Goal: Task Accomplishment & Management: Manage account settings

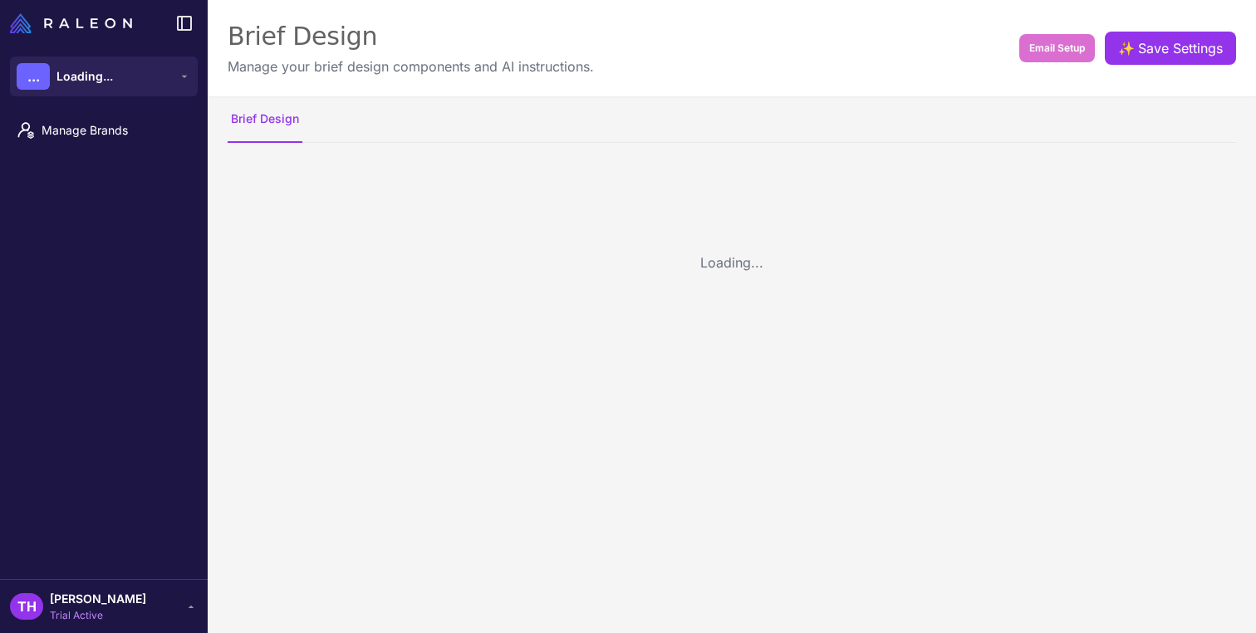
click at [509, 191] on div "Loading..." at bounding box center [732, 262] width 1048 height 213
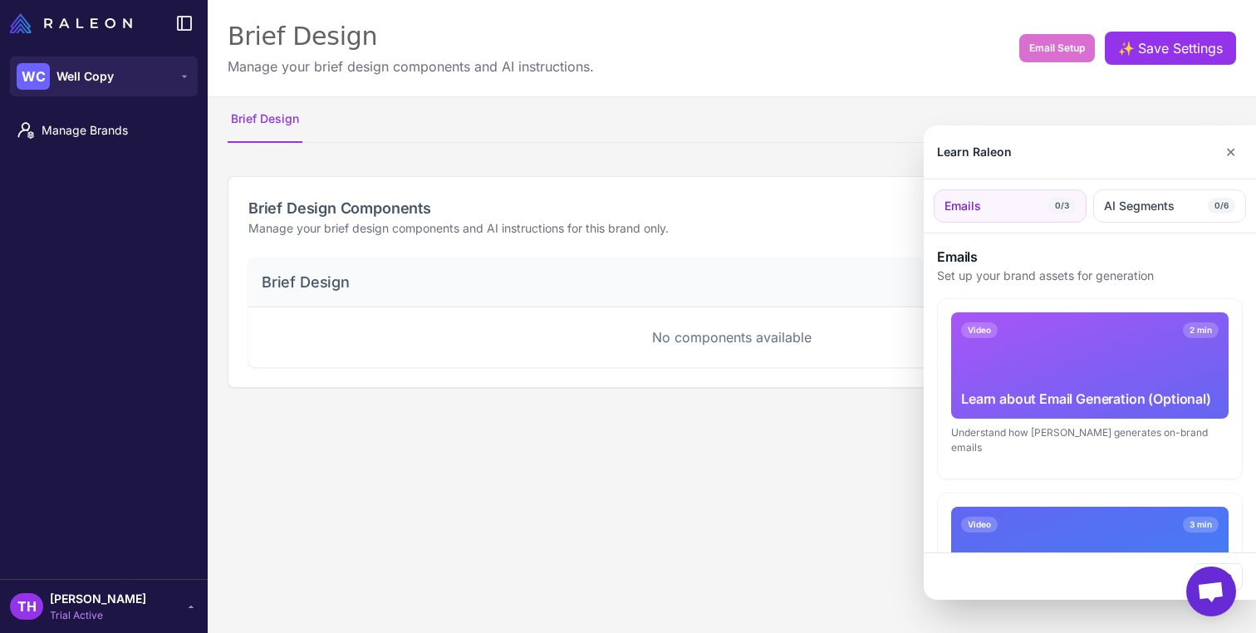
click at [155, 90] on div at bounding box center [628, 316] width 1256 height 633
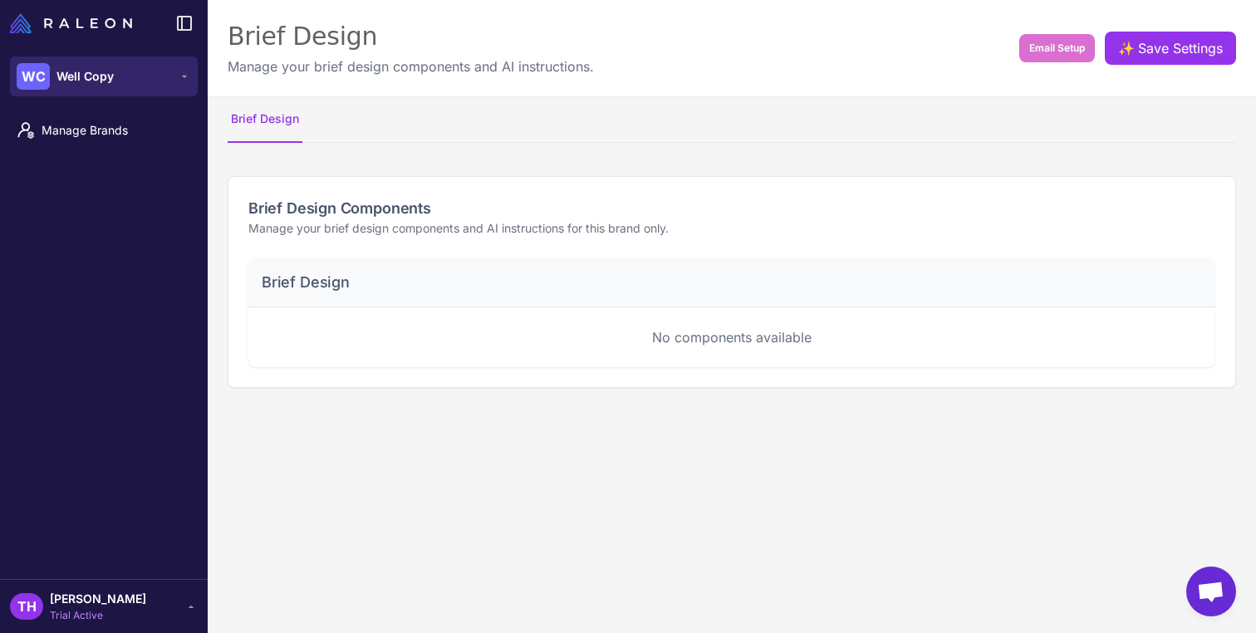
click at [180, 76] on icon at bounding box center [184, 76] width 13 height 13
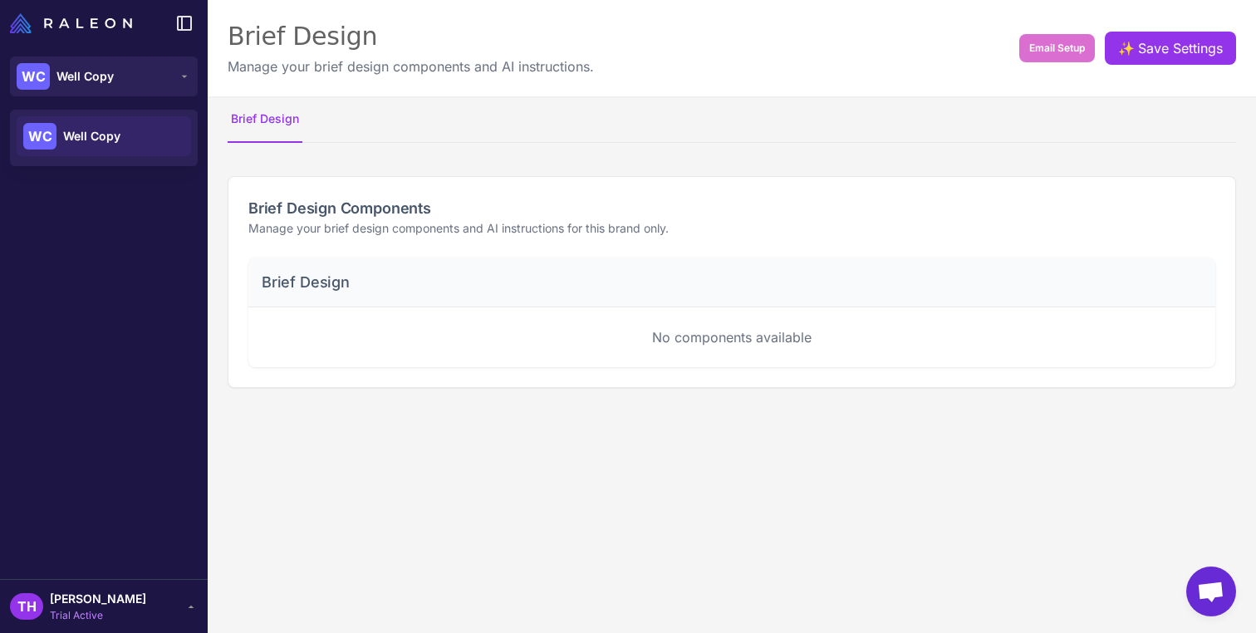
click at [125, 137] on div "WC Well Copy" at bounding box center [104, 136] width 174 height 40
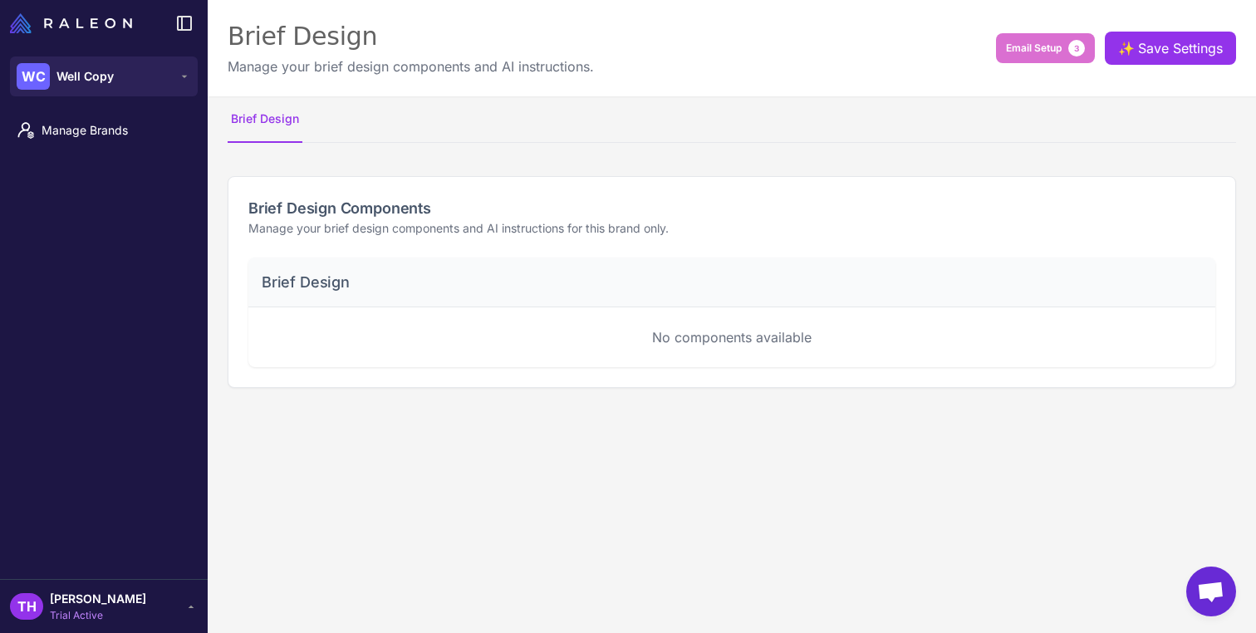
click at [143, 605] on span "Timothy Harrington" at bounding box center [98, 599] width 96 height 18
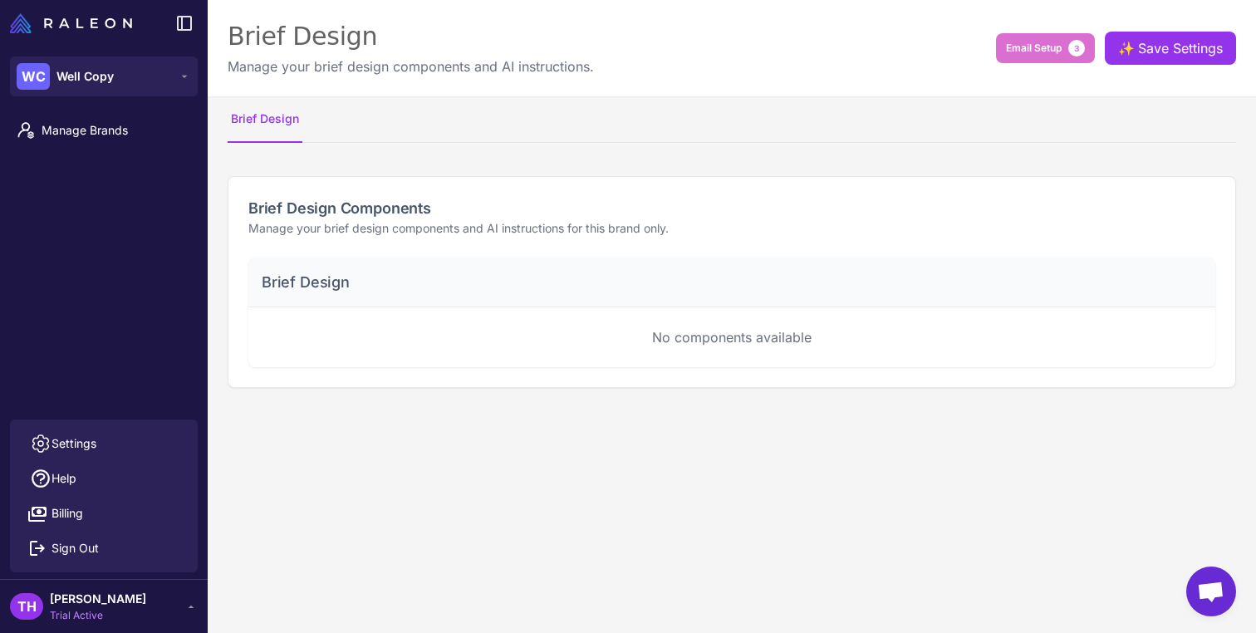
click at [517, 214] on h2 "Brief Design Components" at bounding box center [731, 208] width 967 height 22
click at [56, 150] on li "Manage Brands" at bounding box center [104, 131] width 208 height 42
click at [79, 138] on span "Manage Brands" at bounding box center [115, 130] width 146 height 18
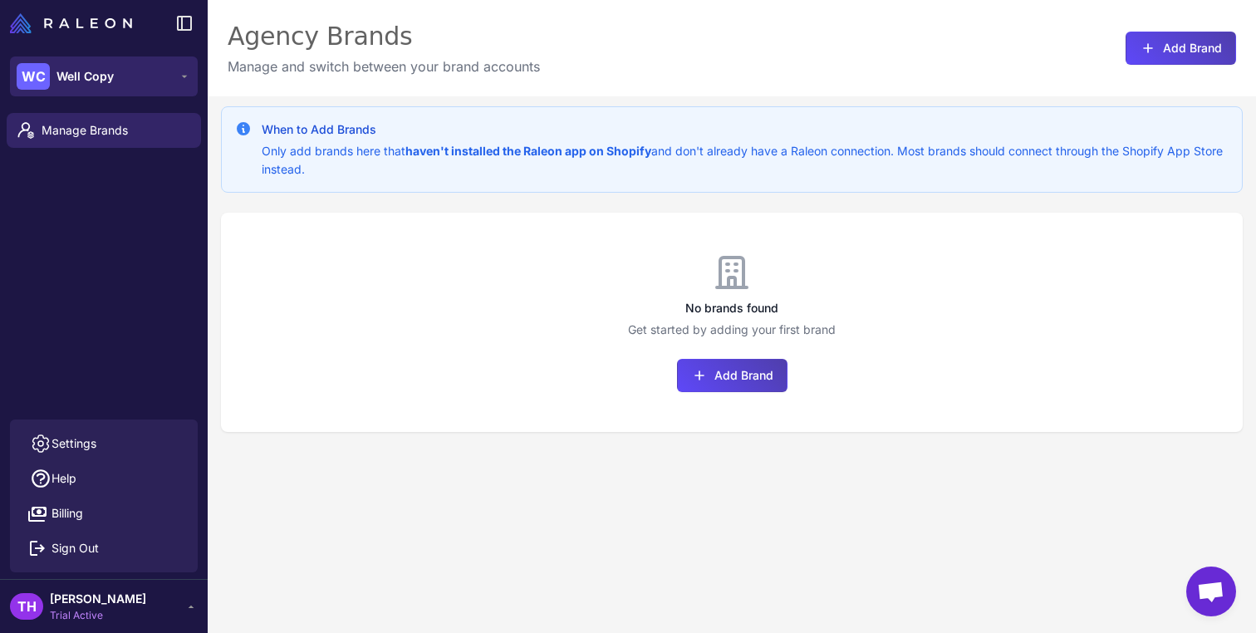
click at [171, 71] on button "WC Well Copy" at bounding box center [104, 76] width 188 height 40
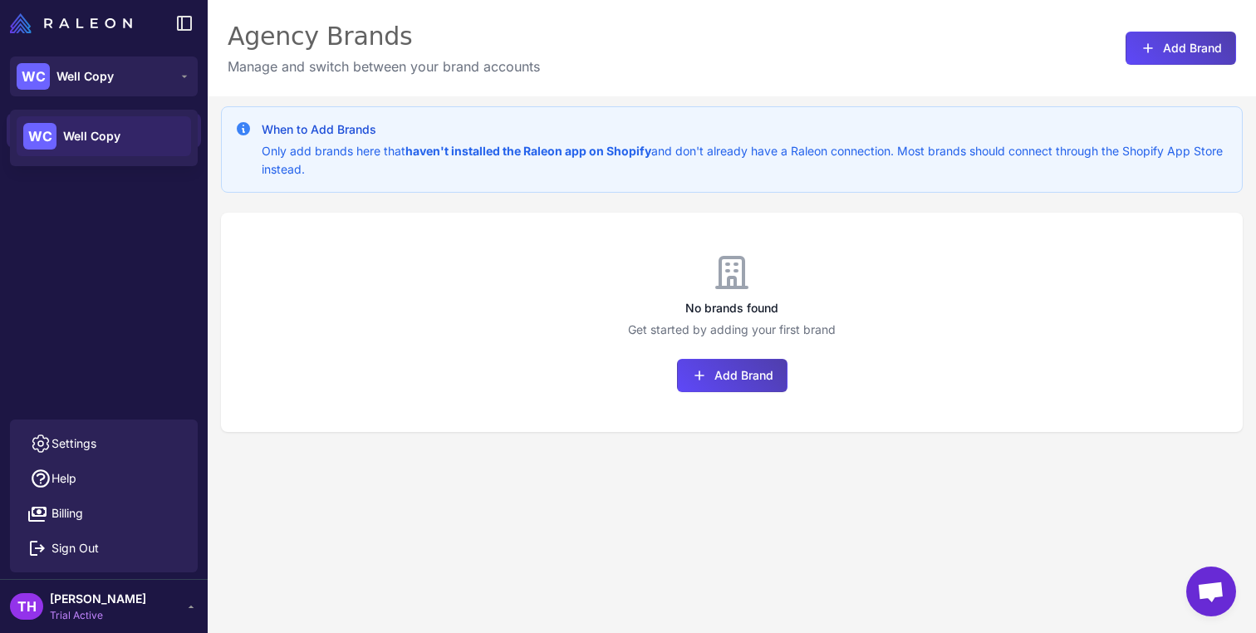
click at [145, 161] on div "WC Well Copy" at bounding box center [104, 138] width 188 height 56
click at [154, 145] on div "WC Well Copy" at bounding box center [104, 136] width 174 height 40
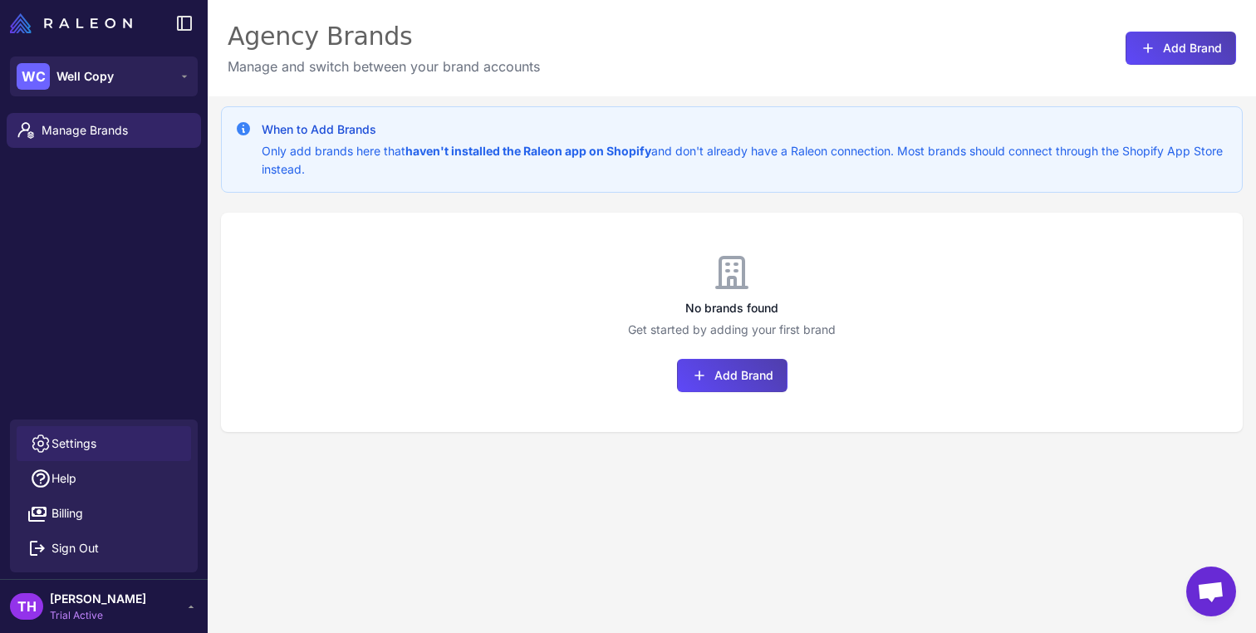
click at [101, 447] on link "Settings" at bounding box center [104, 443] width 174 height 35
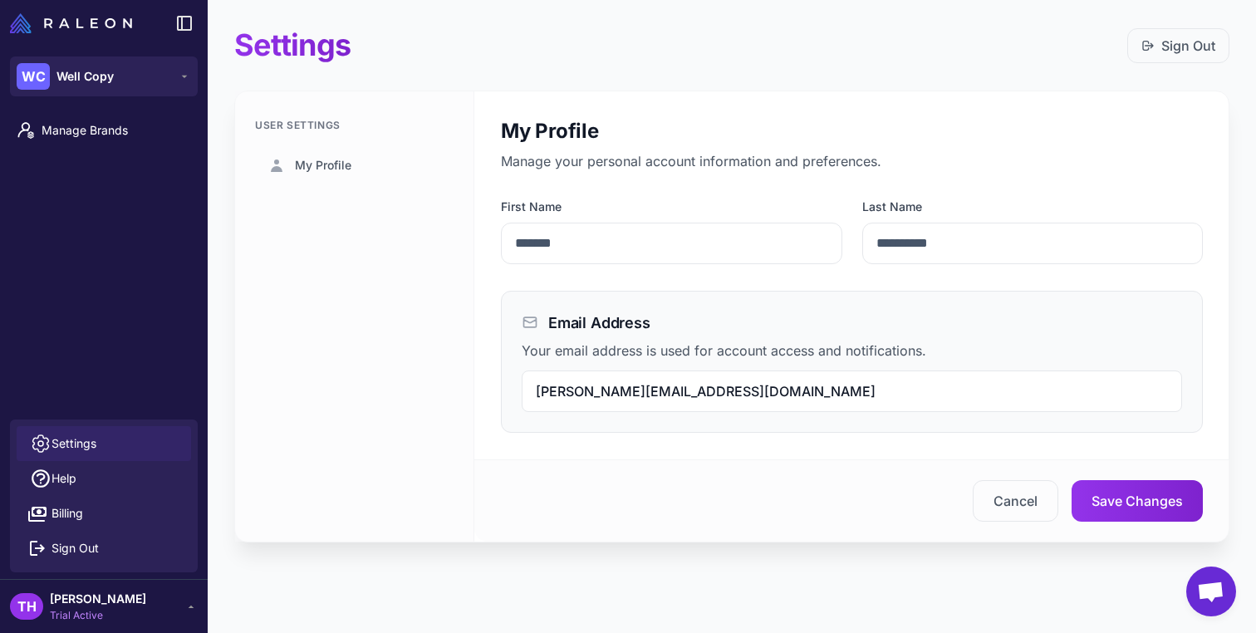
click at [192, 612] on icon at bounding box center [190, 606] width 13 height 13
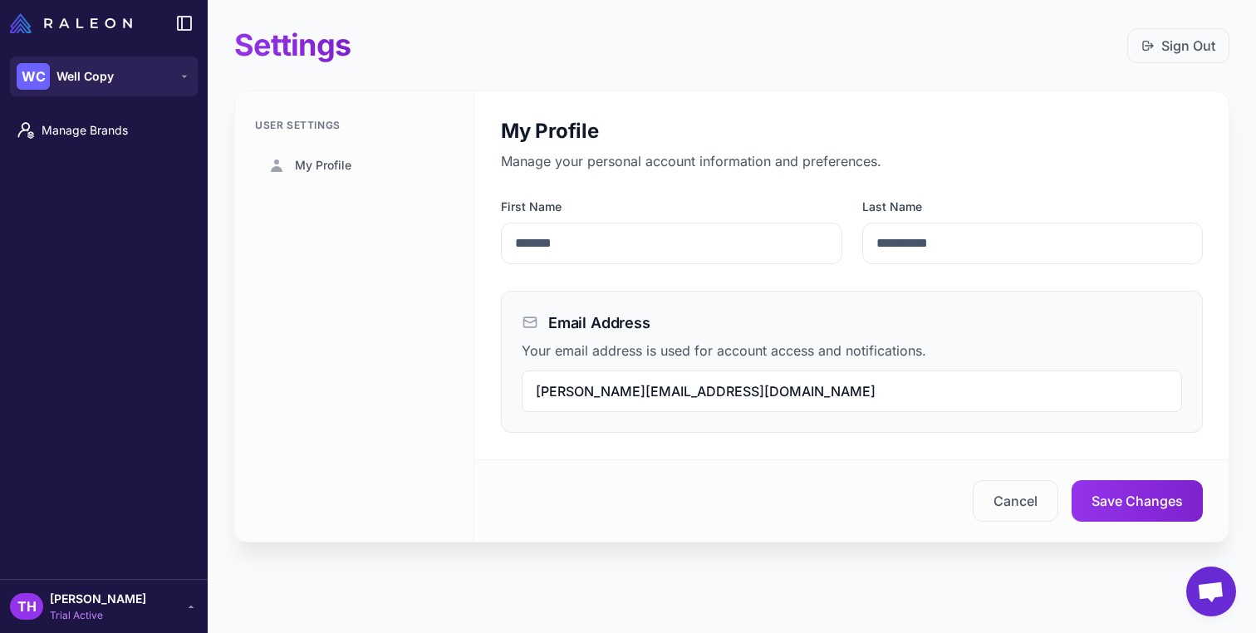
click at [192, 612] on icon at bounding box center [190, 606] width 13 height 13
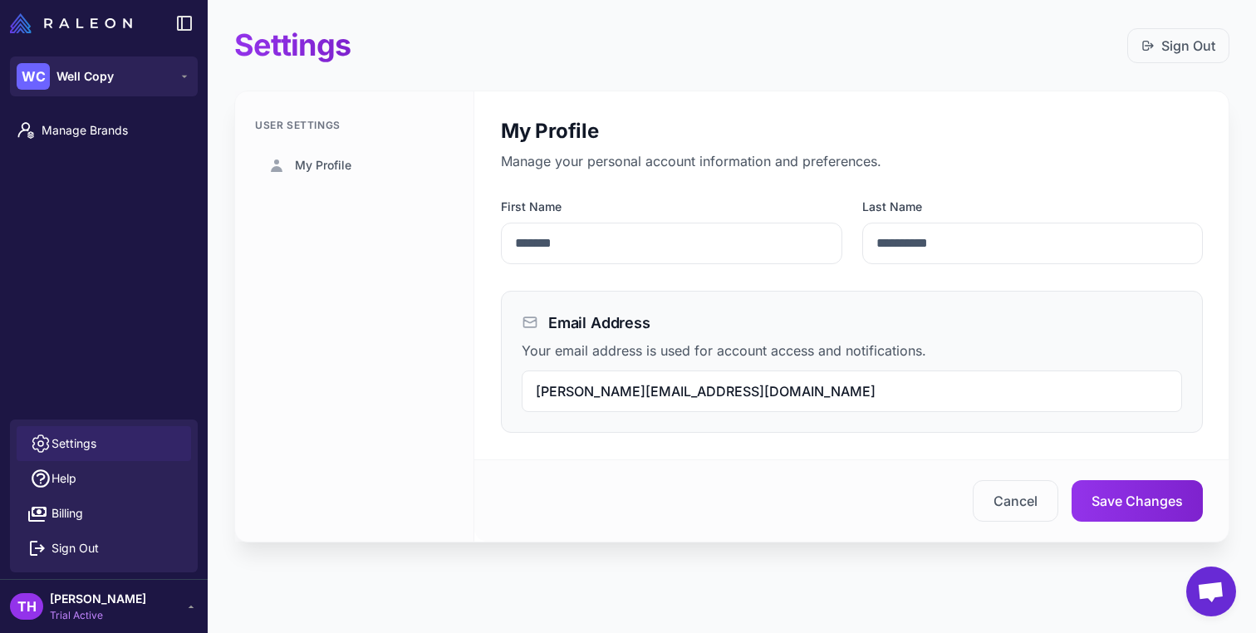
click at [72, 445] on span "Settings" at bounding box center [73, 443] width 45 height 18
click at [1150, 514] on button "Save Changes" at bounding box center [1136, 501] width 131 height 42
click at [1133, 507] on button "Save Changes" at bounding box center [1136, 501] width 131 height 42
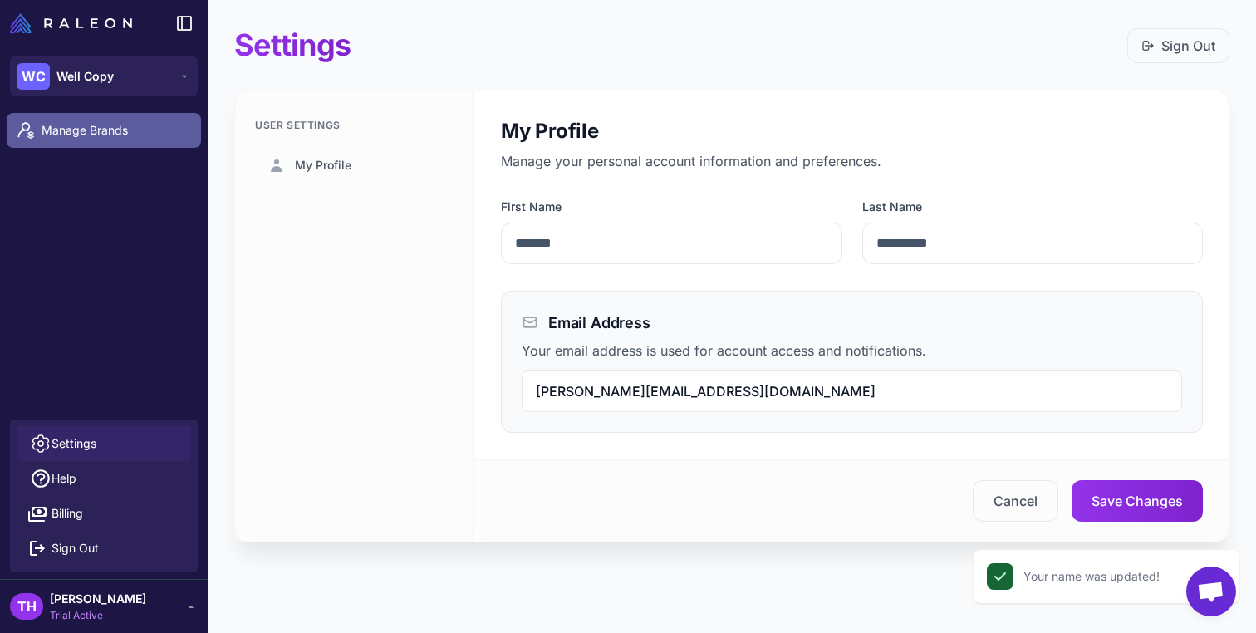
click at [115, 118] on link "Manage Brands" at bounding box center [104, 130] width 194 height 35
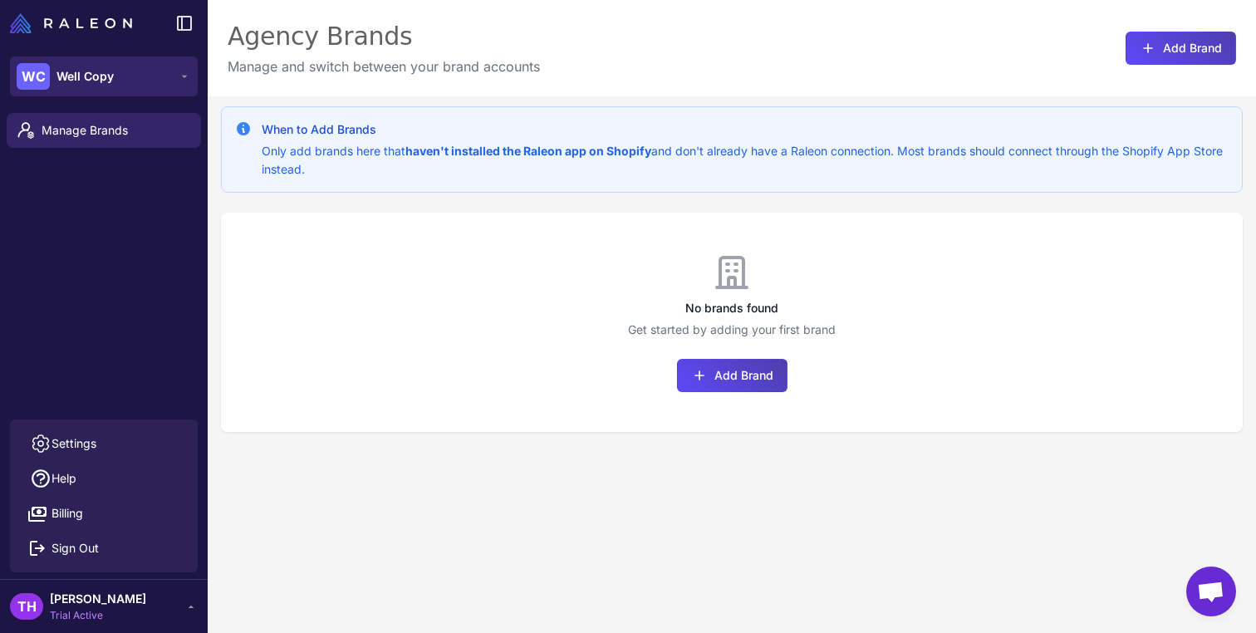
click at [159, 57] on button "WC Well Copy" at bounding box center [104, 76] width 188 height 40
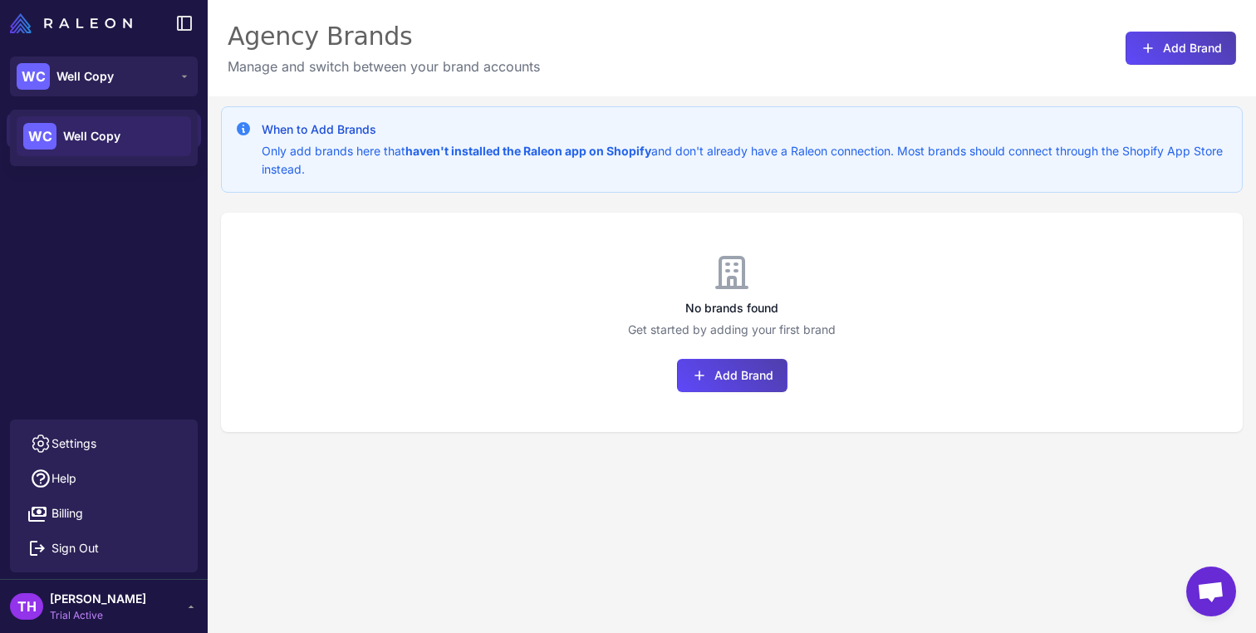
click at [31, 120] on div "WC Well Copy" at bounding box center [104, 136] width 174 height 40
click at [188, 26] on icon at bounding box center [184, 23] width 20 height 20
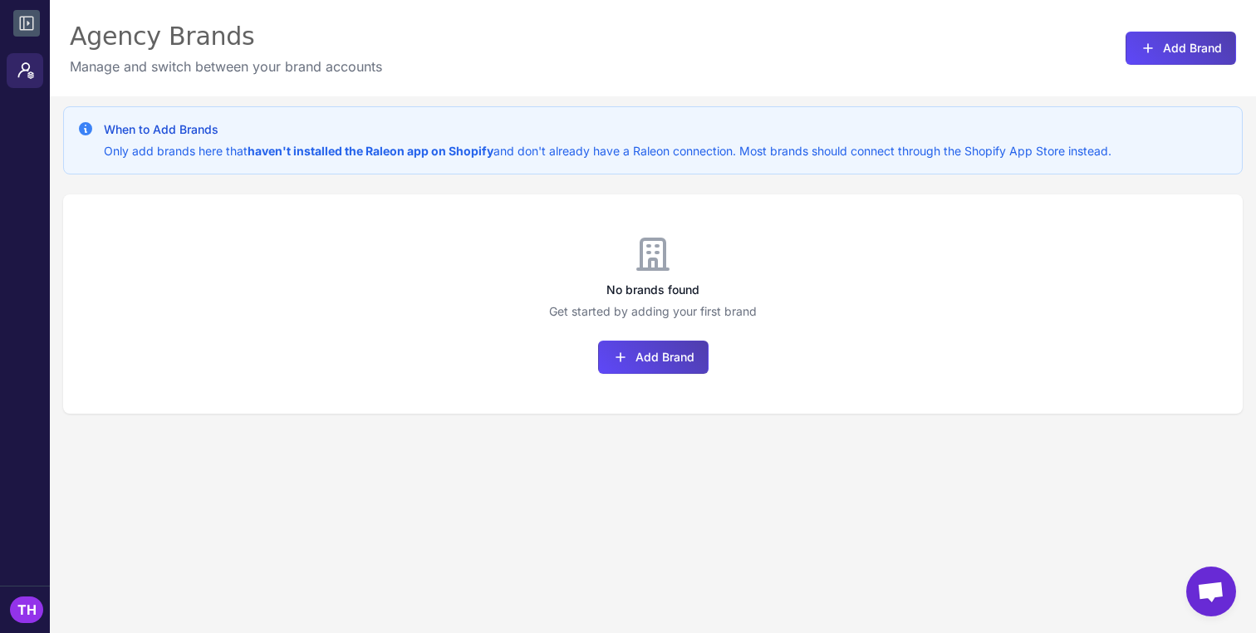
click at [311, 259] on div "No brands found Get started by adding your first brand Add Brand" at bounding box center [652, 303] width 1179 height 219
click at [35, 26] on icon at bounding box center [27, 23] width 20 height 20
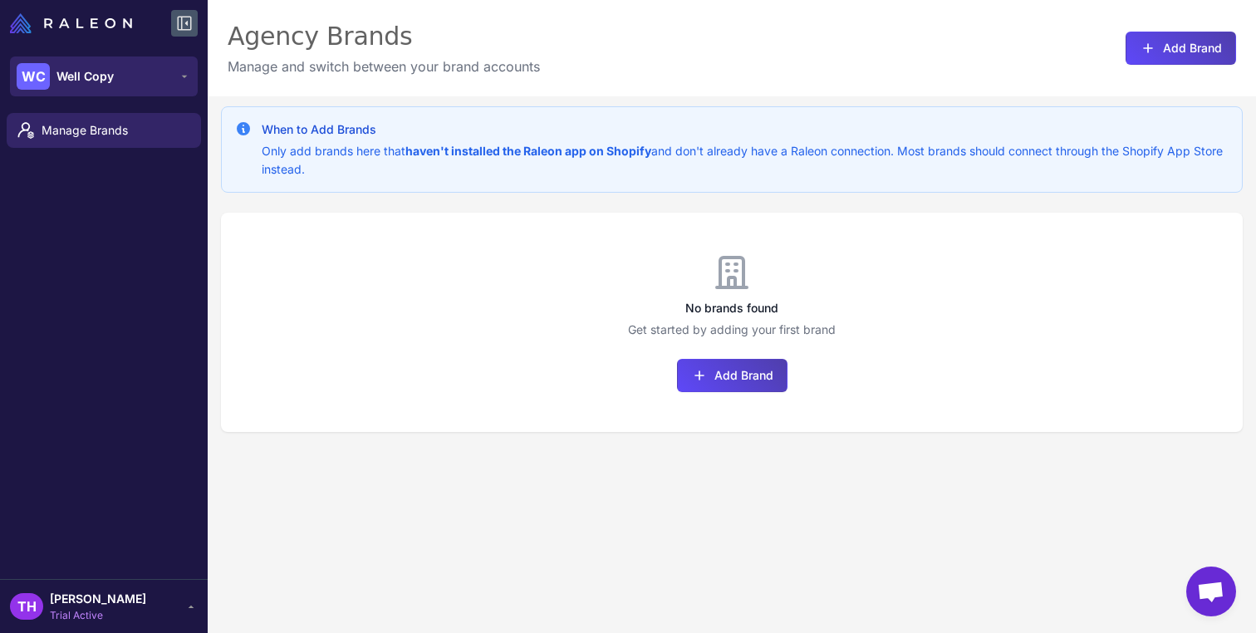
click at [93, 63] on div "WC Well Copy" at bounding box center [65, 76] width 97 height 27
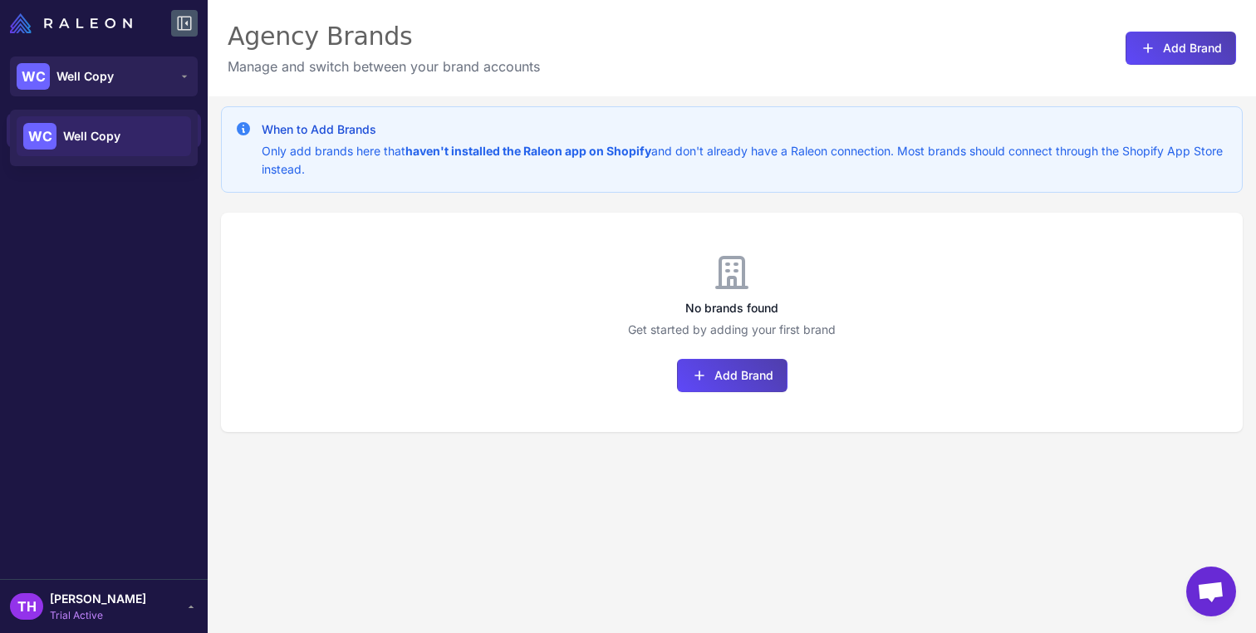
click at [120, 137] on div "WC Well Copy" at bounding box center [104, 136] width 174 height 40
click at [181, 28] on icon at bounding box center [185, 24] width 14 height 14
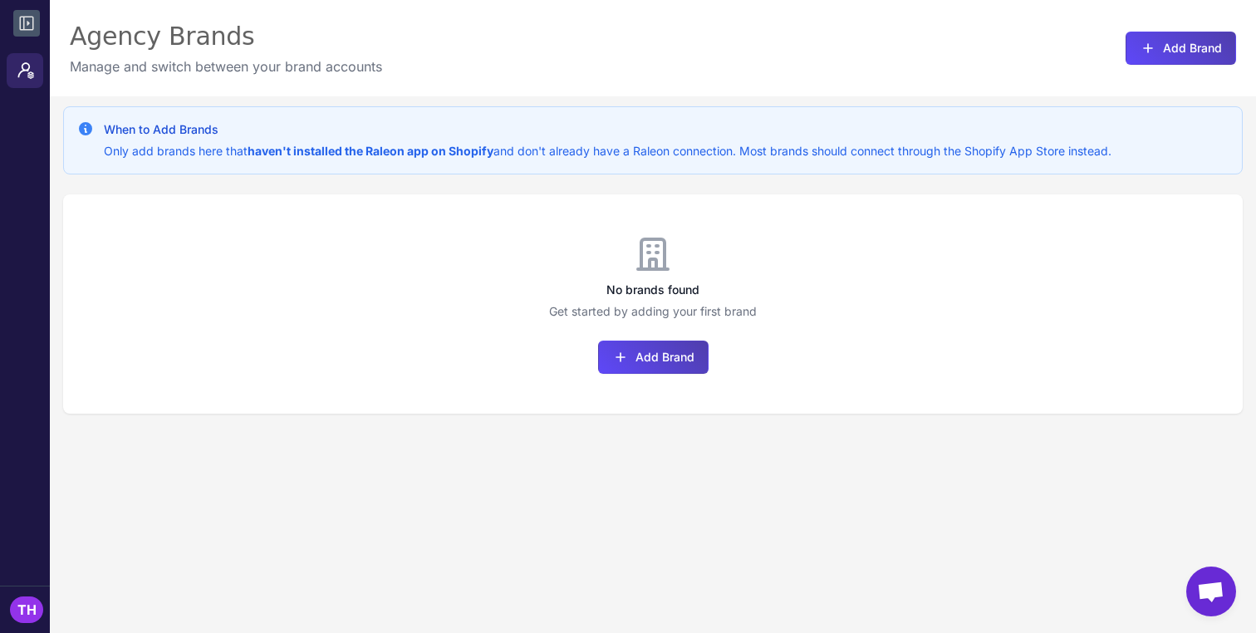
click at [11, 14] on div at bounding box center [25, 23] width 50 height 47
click at [26, 15] on icon at bounding box center [27, 23] width 20 height 20
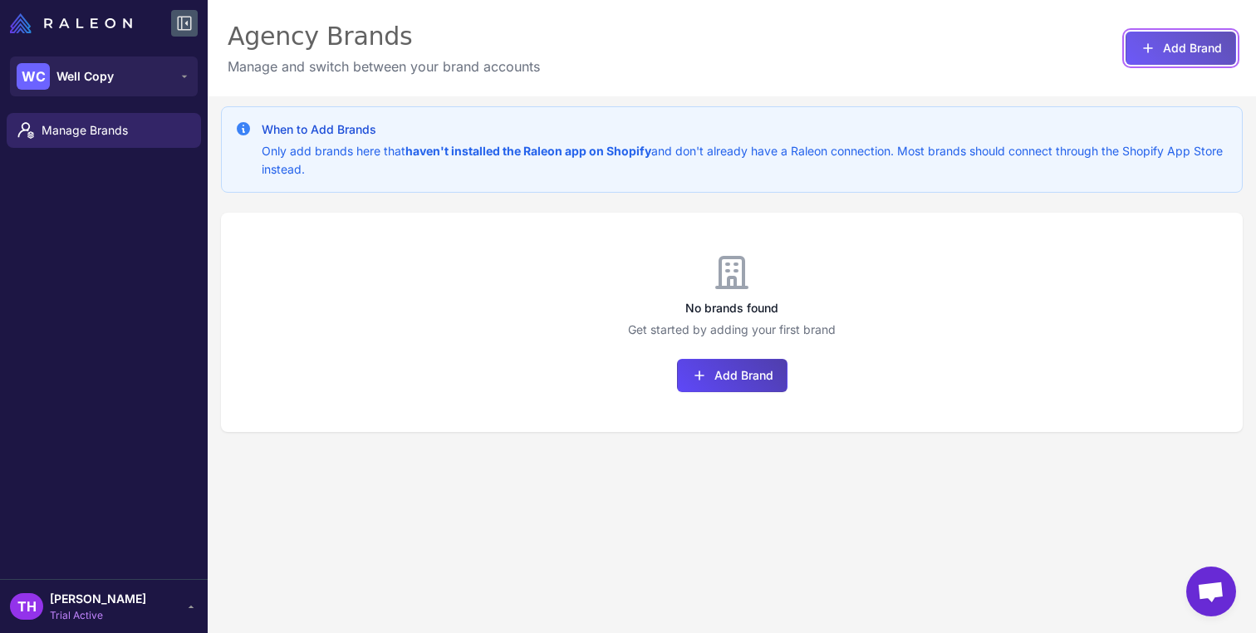
click at [1199, 55] on button "Add Brand" at bounding box center [1180, 48] width 110 height 33
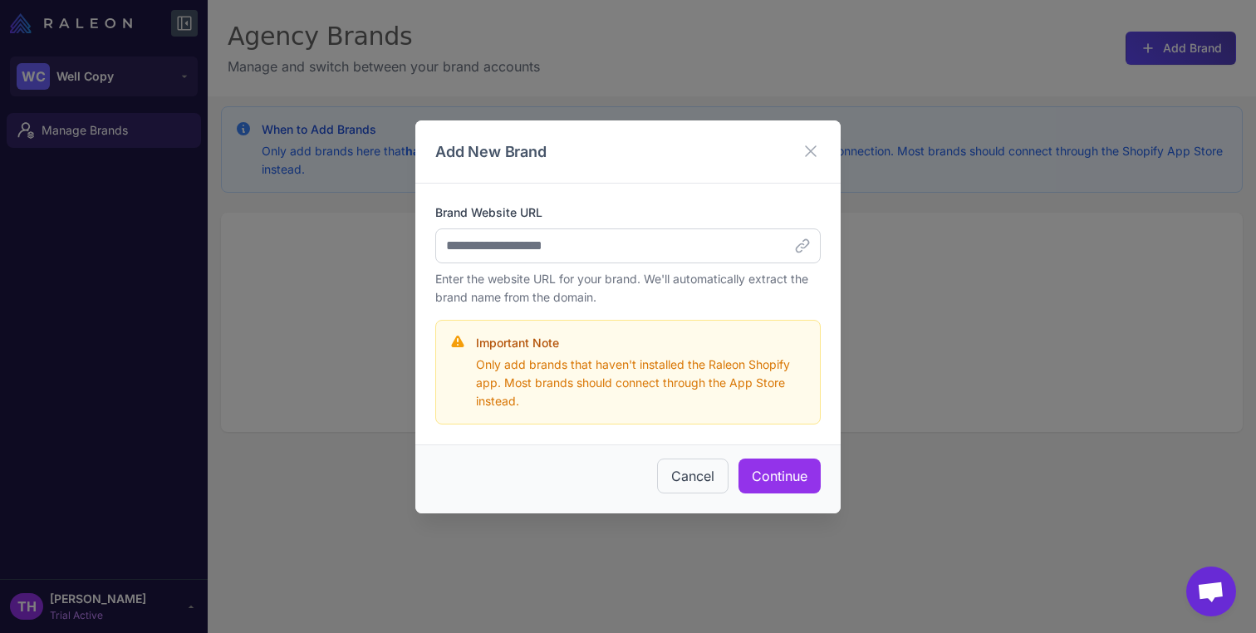
click at [1056, 296] on div "Add New Brand Brand Website URL Enter the website URL for your brand. We'll aut…" at bounding box center [628, 316] width 1256 height 633
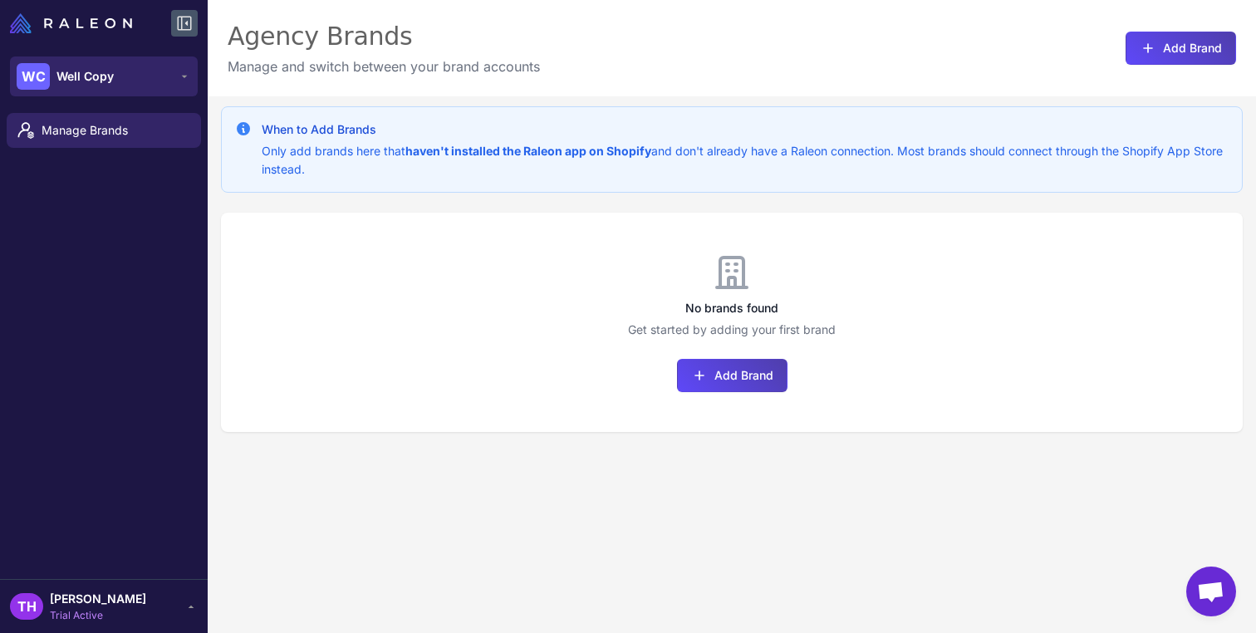
click at [144, 66] on button "WC Well Copy" at bounding box center [104, 76] width 188 height 40
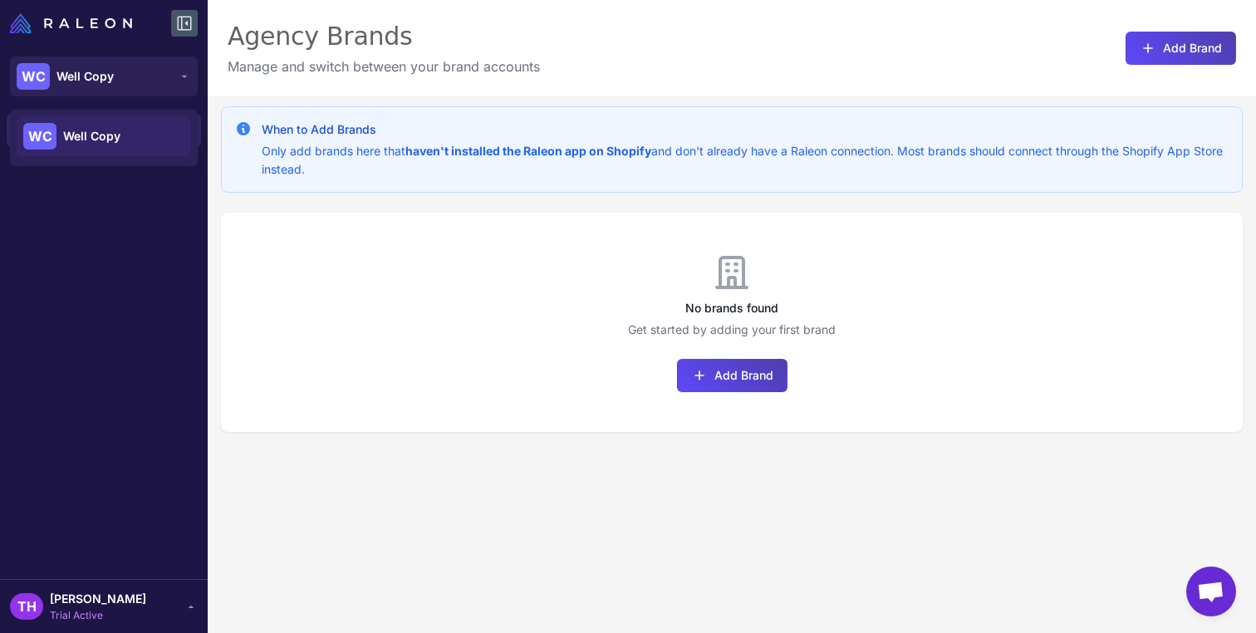
click at [186, 609] on icon at bounding box center [190, 606] width 13 height 13
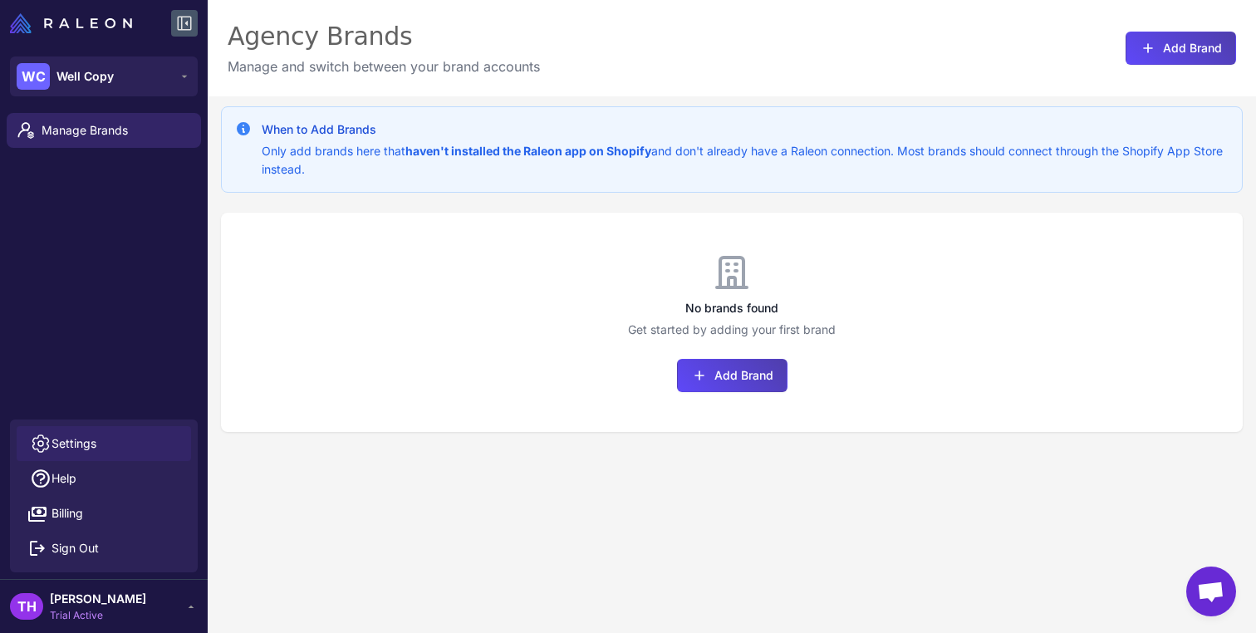
click at [91, 451] on span "Settings" at bounding box center [73, 443] width 45 height 18
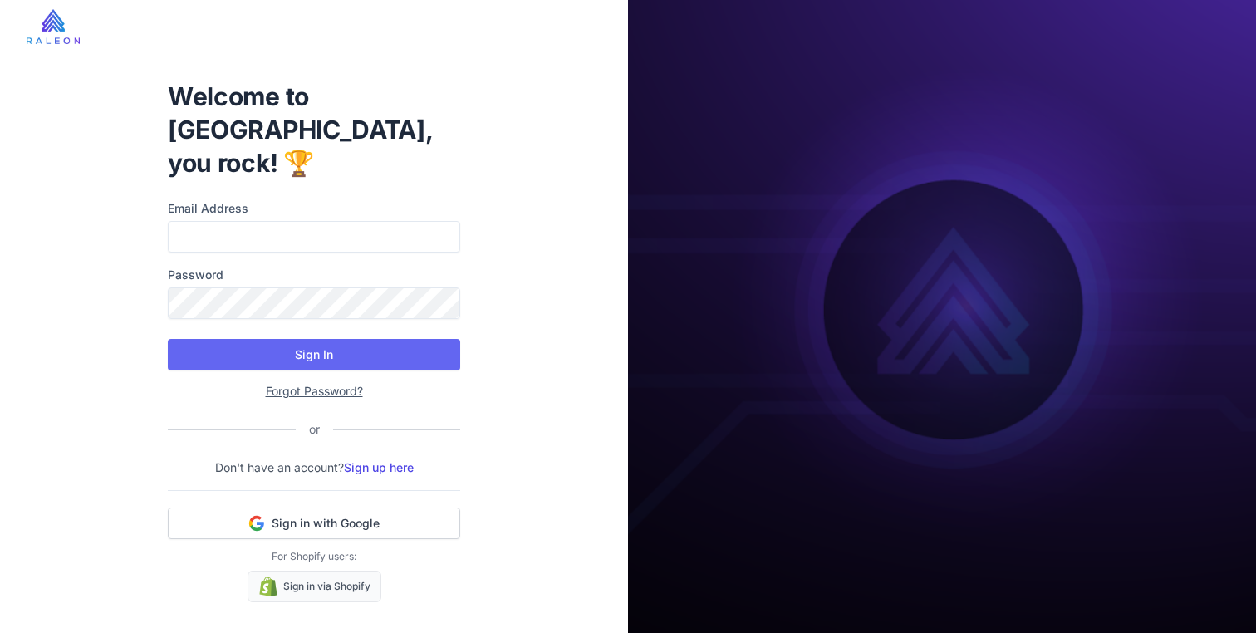
click at [145, 92] on div "Welcome to Raleon, you rock! 🏆 Email Address Password Sign In Forgot Password? …" at bounding box center [314, 316] width 628 height 633
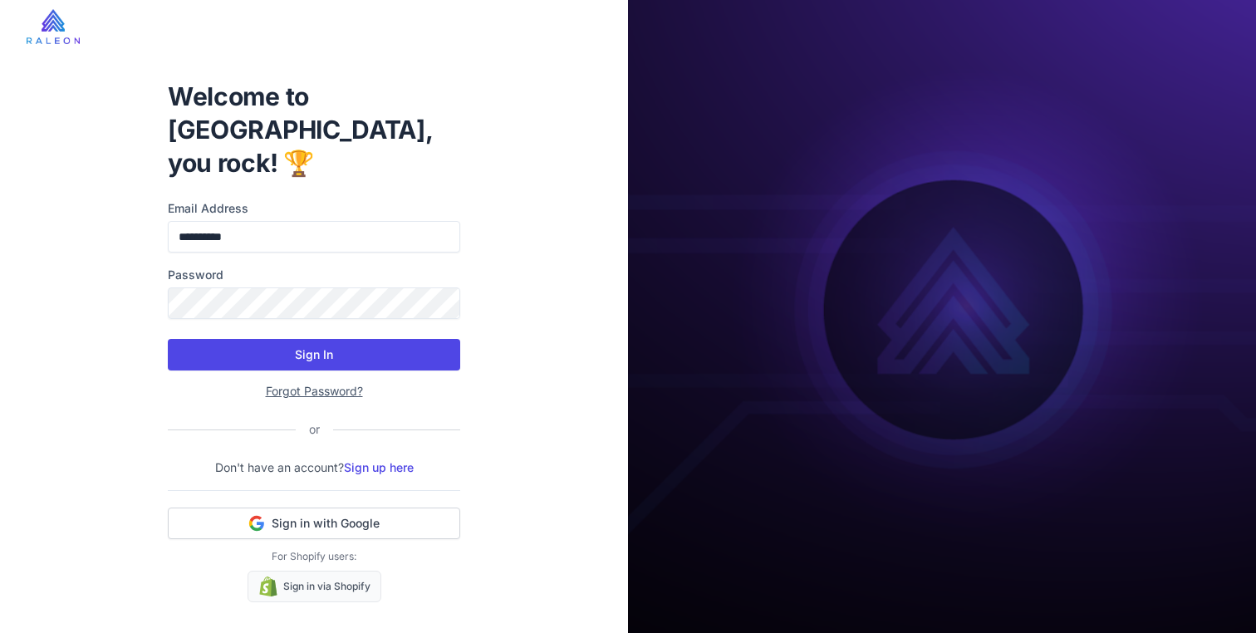
click at [280, 339] on button "Sign In" at bounding box center [314, 355] width 292 height 32
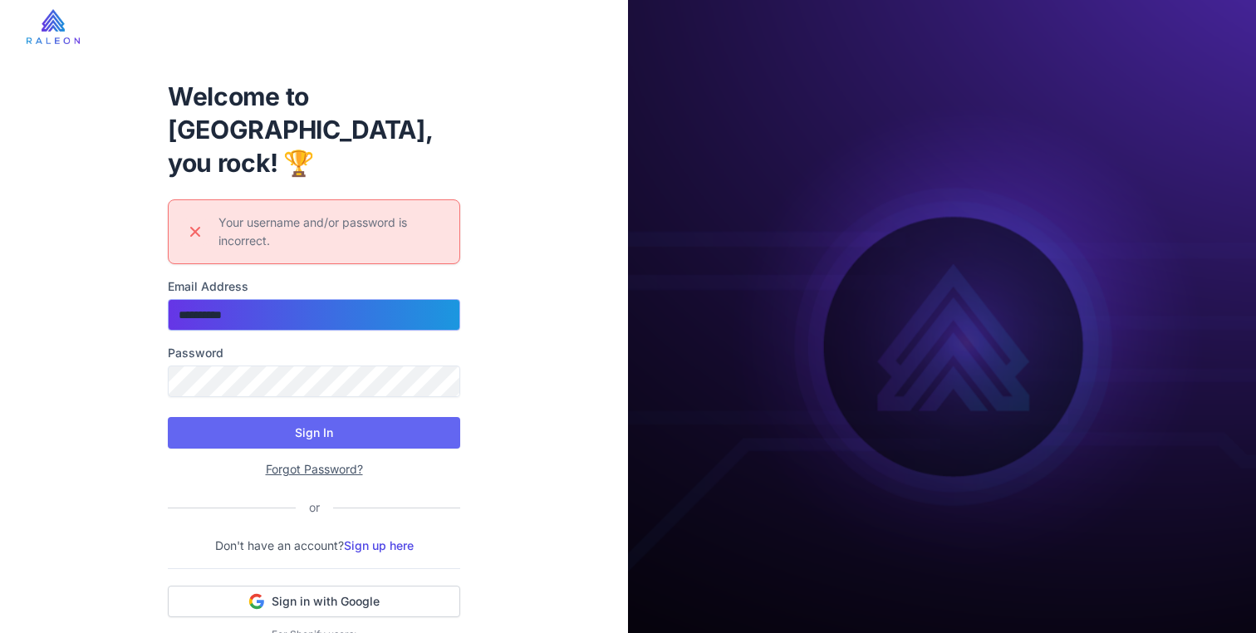
click at [272, 299] on input "**********" at bounding box center [314, 315] width 292 height 32
type input "***"
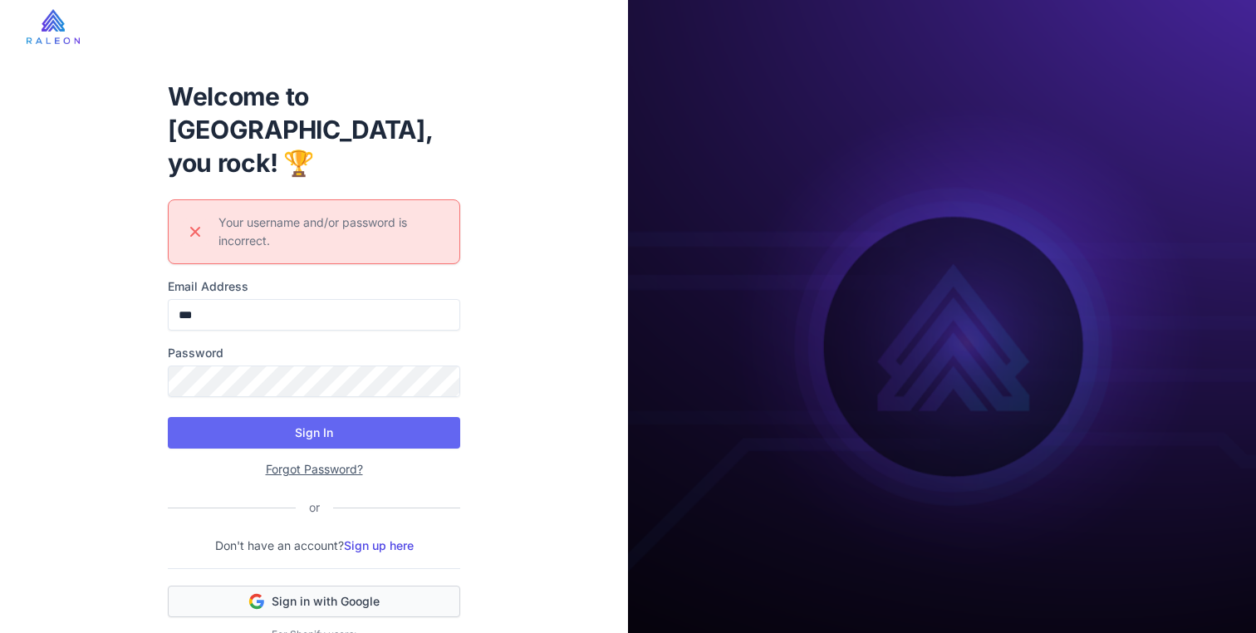
click at [372, 593] on span "Sign in with Google" at bounding box center [326, 601] width 108 height 17
